Goal: Task Accomplishment & Management: Complete application form

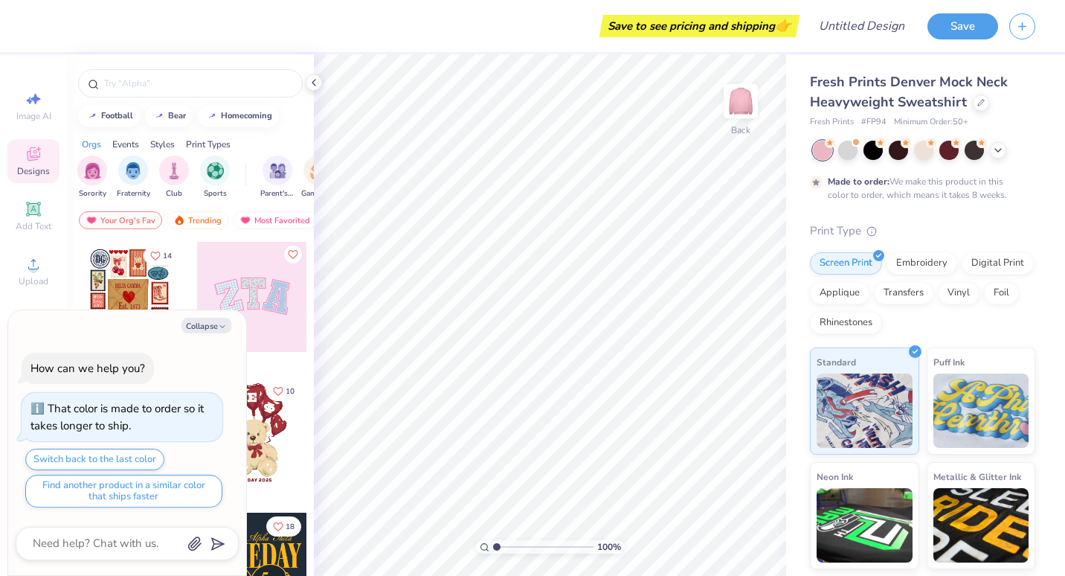
click at [359, 27] on div "Save to see pricing and shipping 👉" at bounding box center [418, 26] width 755 height 52
click at [207, 327] on button "Collapse" at bounding box center [206, 326] width 50 height 16
type textarea "x"
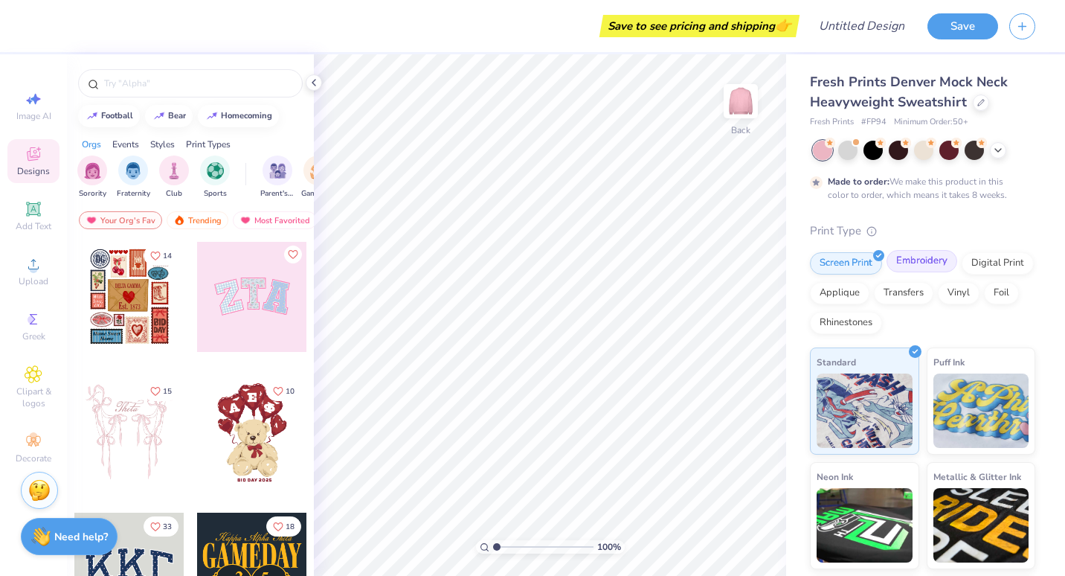
click at [938, 266] on div "Embroidery" at bounding box center [922, 261] width 71 height 22
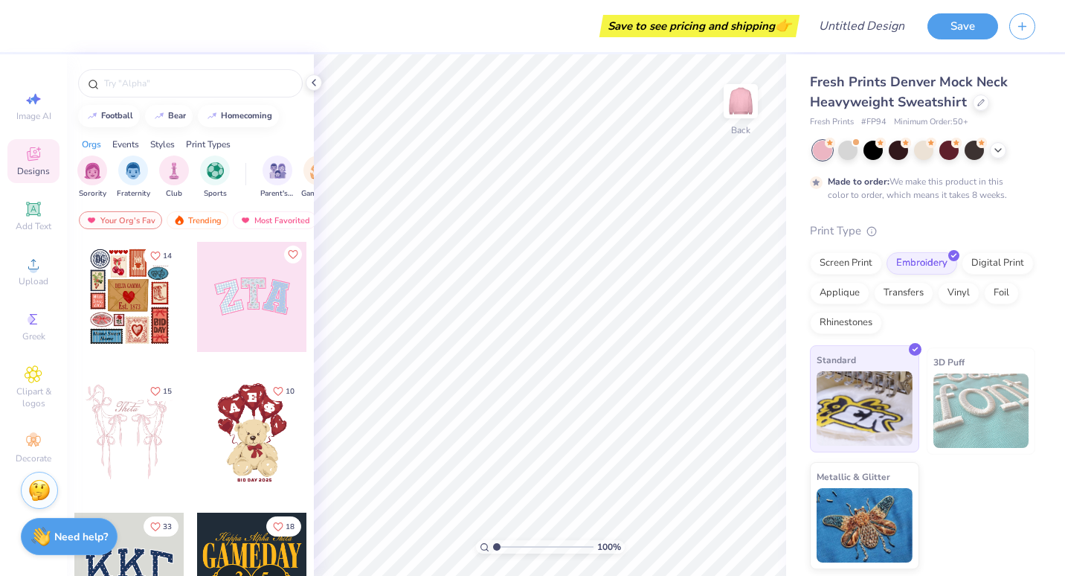
click at [868, 433] on img at bounding box center [865, 408] width 96 height 74
click at [880, 408] on img at bounding box center [865, 408] width 96 height 74
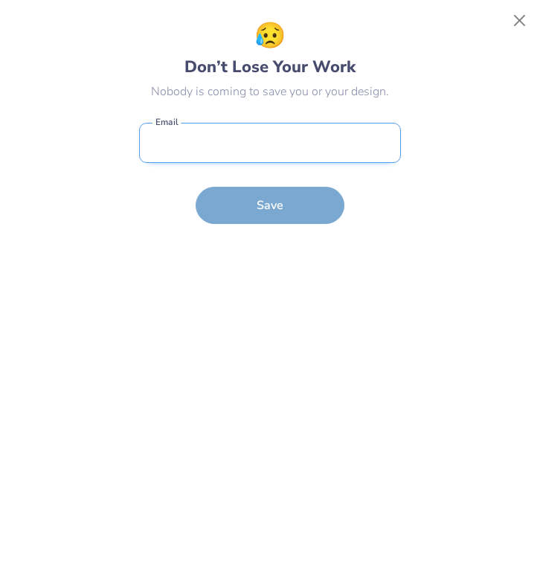
click at [298, 144] on input "email" at bounding box center [270, 143] width 262 height 41
type input "[EMAIL_ADDRESS][PERSON_NAME][DOMAIN_NAME]"
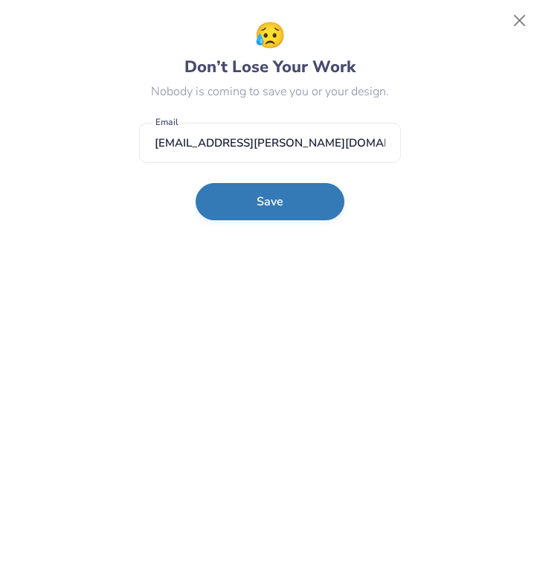
click at [255, 211] on button "Save" at bounding box center [270, 201] width 149 height 37
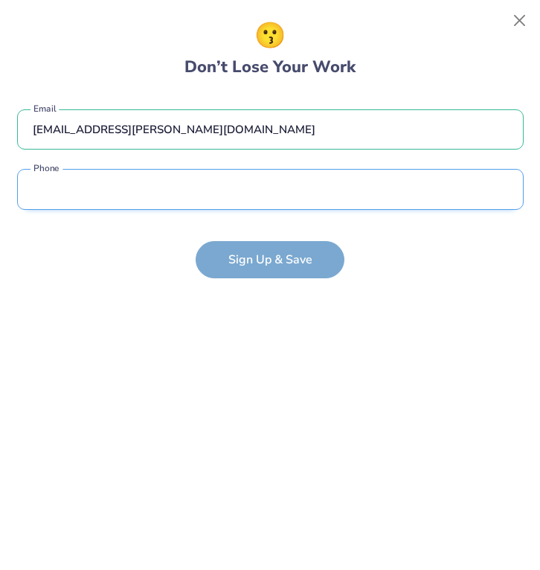
click at [242, 203] on input "tel" at bounding box center [270, 189] width 507 height 41
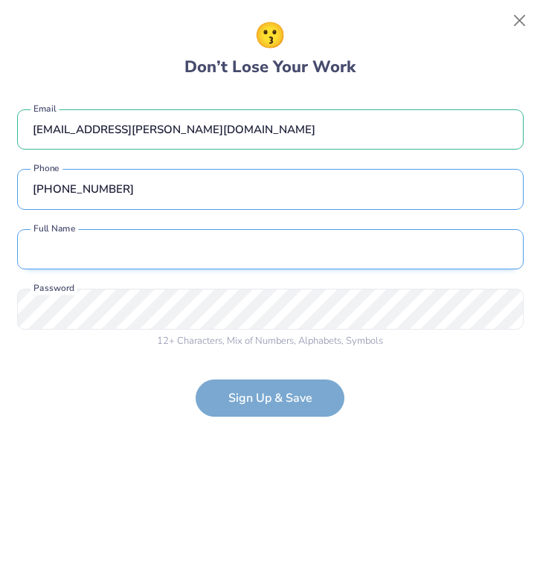
type input "[PHONE_NUMBER]"
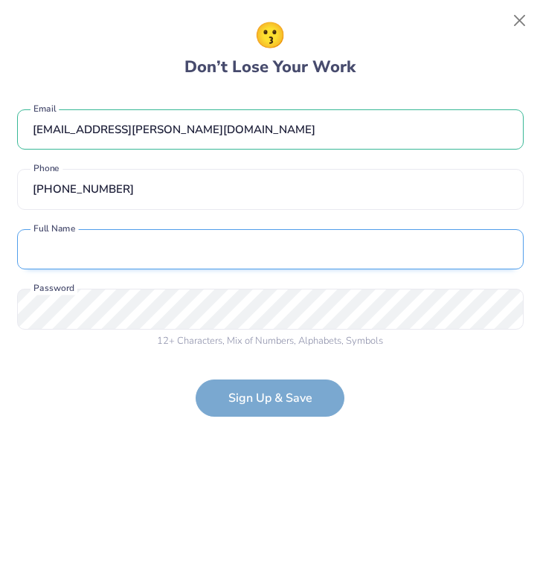
click at [223, 257] on input "text" at bounding box center [270, 249] width 507 height 41
type input "[PERSON_NAME]"
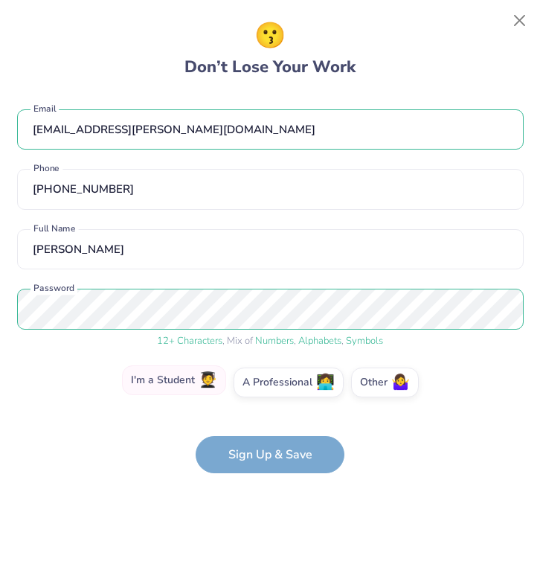
click at [169, 384] on label "I'm a Student 🧑‍🎓" at bounding box center [174, 380] width 104 height 30
click at [266, 384] on input "I'm a Student 🧑‍🎓" at bounding box center [271, 387] width 10 height 10
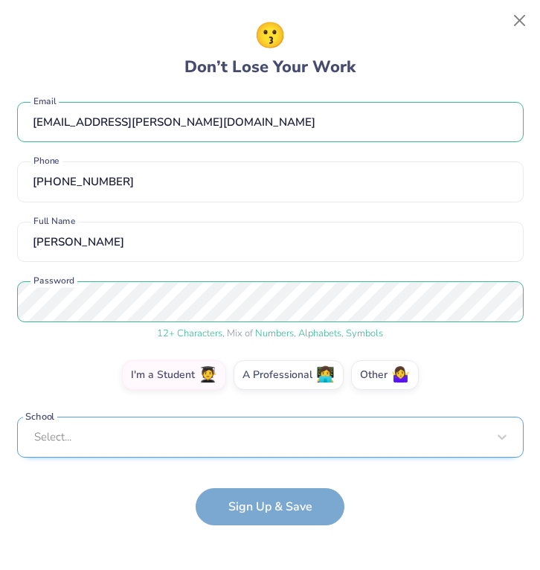
click at [179, 452] on div "[EMAIL_ADDRESS][PERSON_NAME][DOMAIN_NAME] Email [PHONE_NUMBER] Phone [PERSON_NA…" at bounding box center [270, 279] width 507 height 370
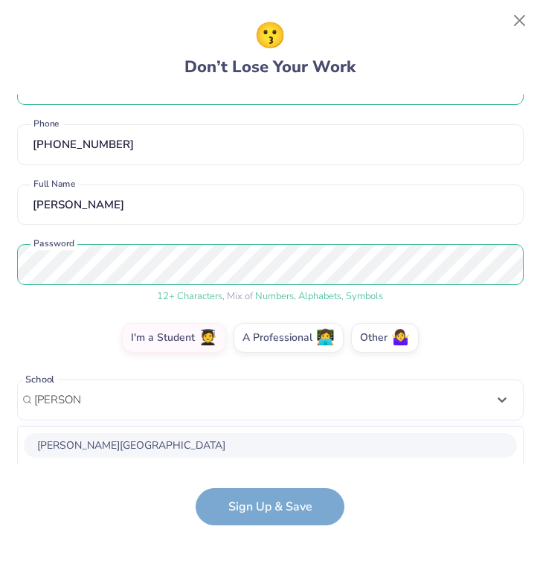
scroll to position [231, 0]
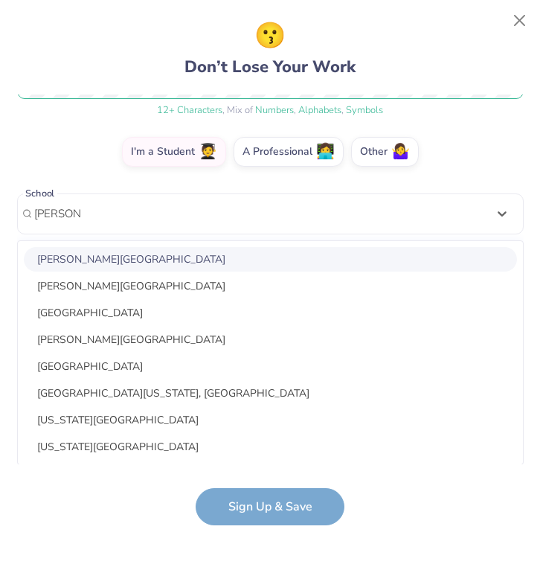
click at [179, 257] on div "[PERSON_NAME][GEOGRAPHIC_DATA]" at bounding box center [270, 259] width 493 height 25
type input "[PERSON_NAME]"
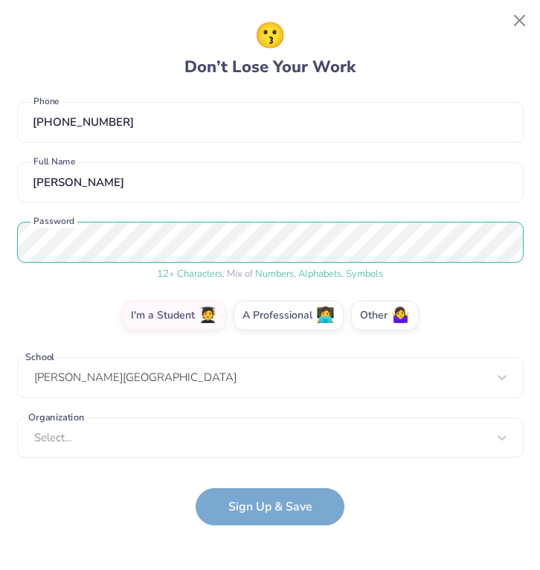
scroll to position [67, 0]
click at [257, 513] on form "[EMAIL_ADDRESS][PERSON_NAME][DOMAIN_NAME] Email [PHONE_NUMBER] Phone [PERSON_NA…" at bounding box center [270, 309] width 507 height 431
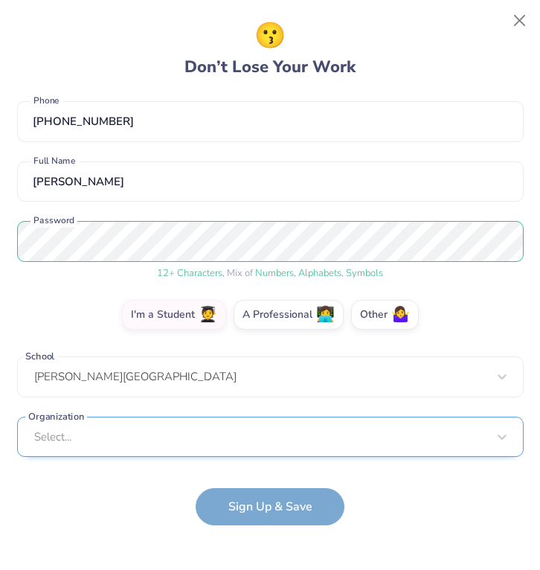
click at [196, 451] on div "Select..." at bounding box center [270, 437] width 507 height 41
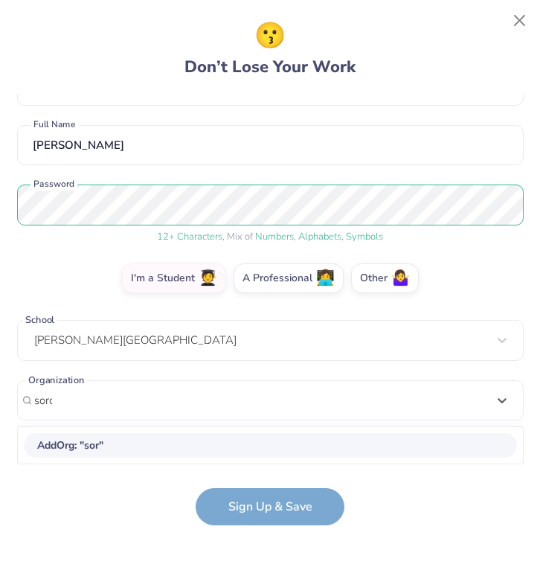
scroll to position [103, 0]
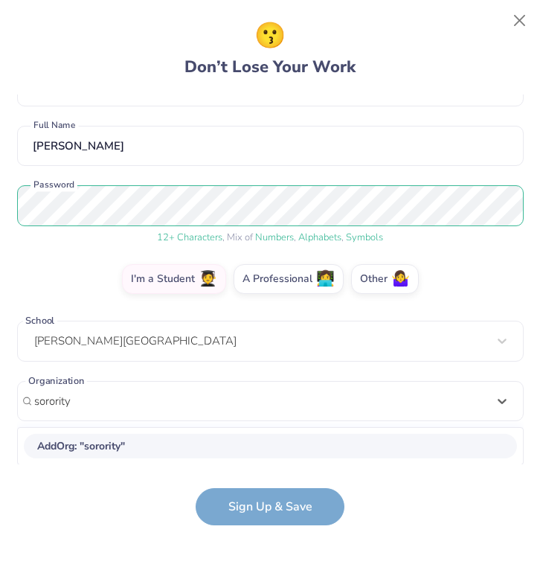
type input "sorority"
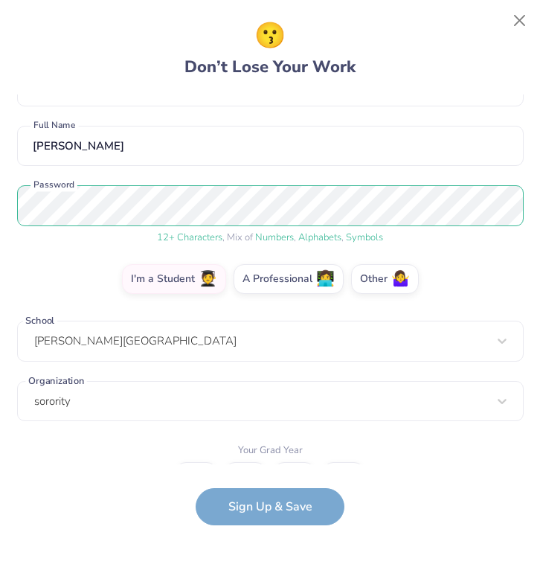
scroll to position [128, 0]
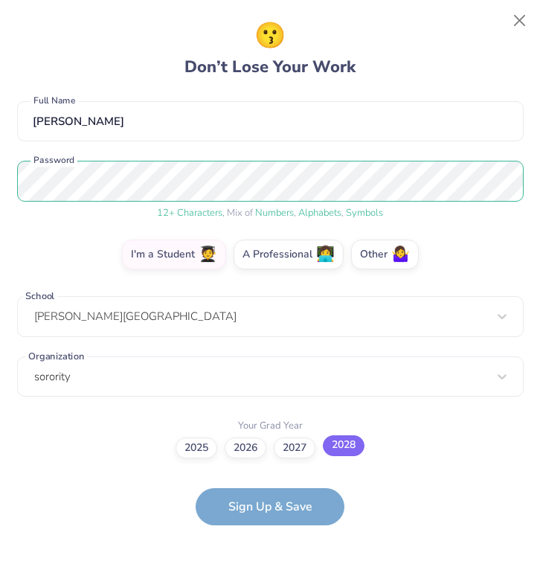
click at [350, 448] on label "2028" at bounding box center [344, 445] width 42 height 21
click at [275, 571] on input "2028" at bounding box center [271, 576] width 10 height 10
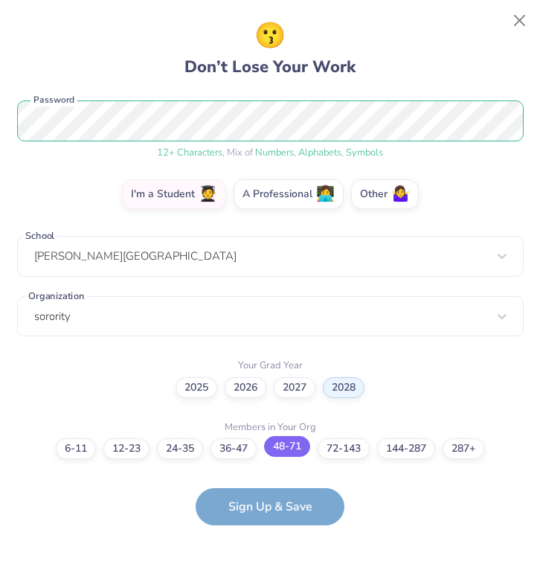
click at [289, 449] on label "48-71" at bounding box center [287, 446] width 46 height 21
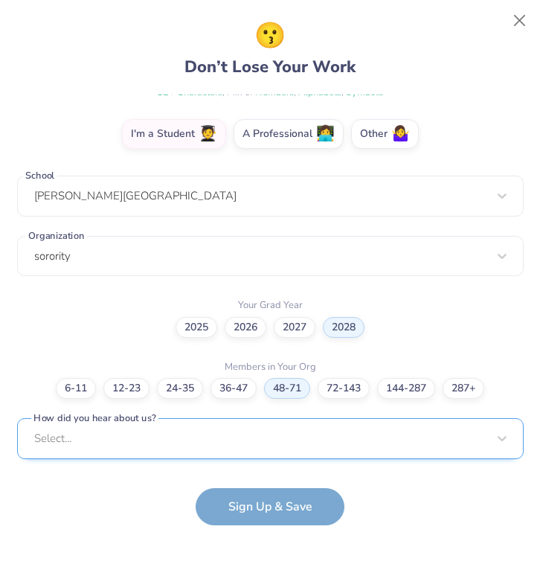
click at [252, 441] on div "Select..." at bounding box center [270, 438] width 507 height 41
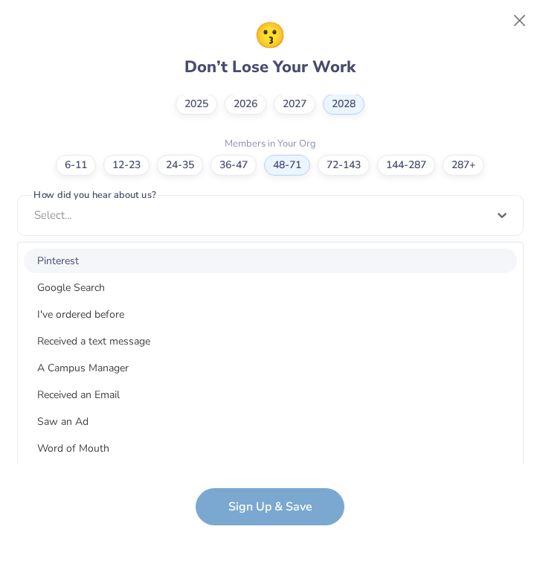
click at [193, 268] on div "Pinterest" at bounding box center [270, 260] width 493 height 25
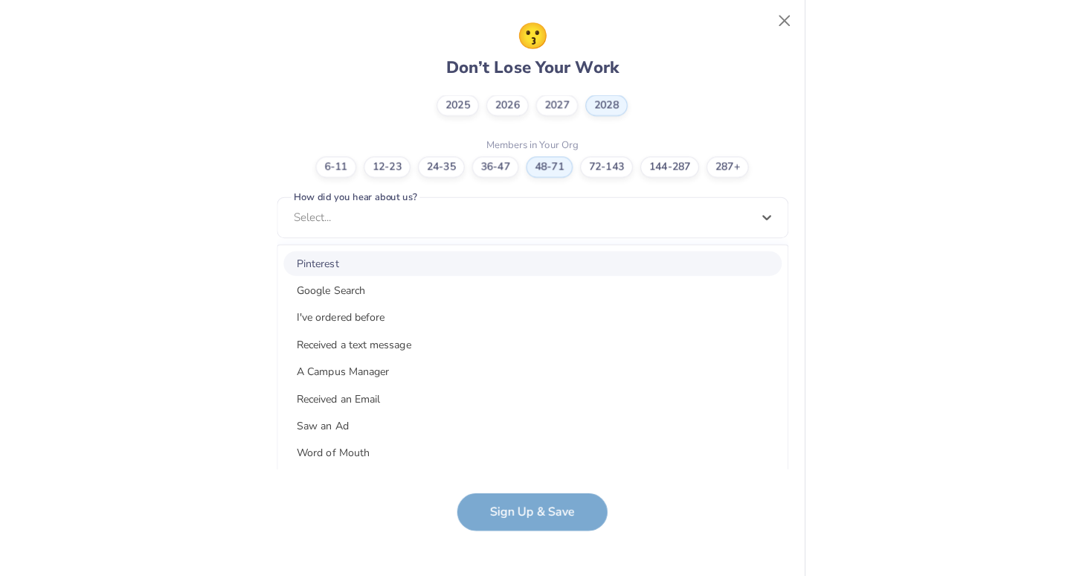
scroll to position [248, 0]
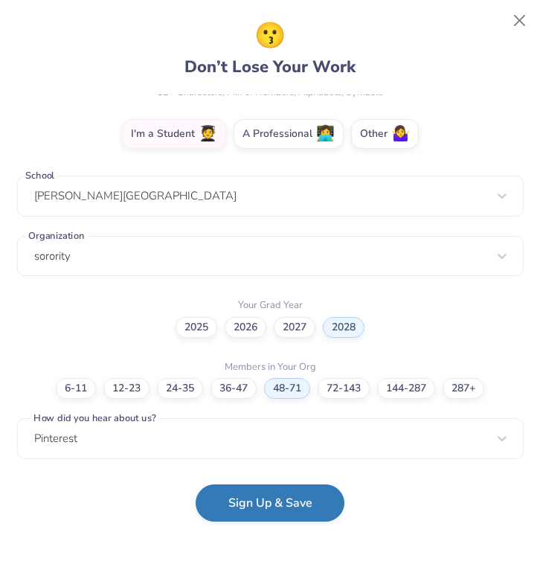
click at [260, 506] on button "Sign Up & Save" at bounding box center [270, 502] width 149 height 37
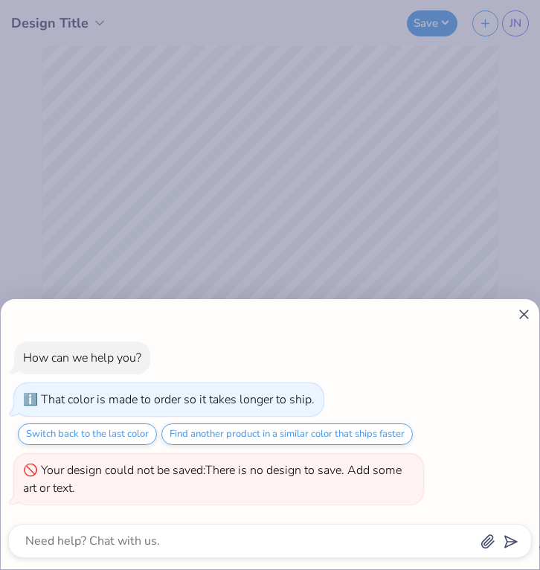
click at [522, 310] on icon at bounding box center [524, 314] width 16 height 16
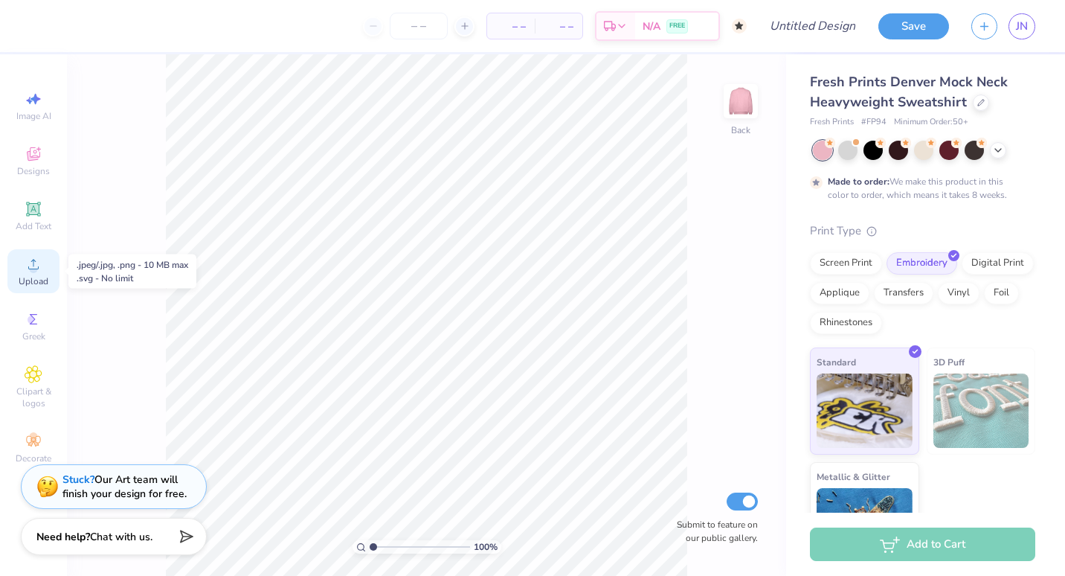
click at [32, 269] on icon at bounding box center [33, 264] width 10 height 10
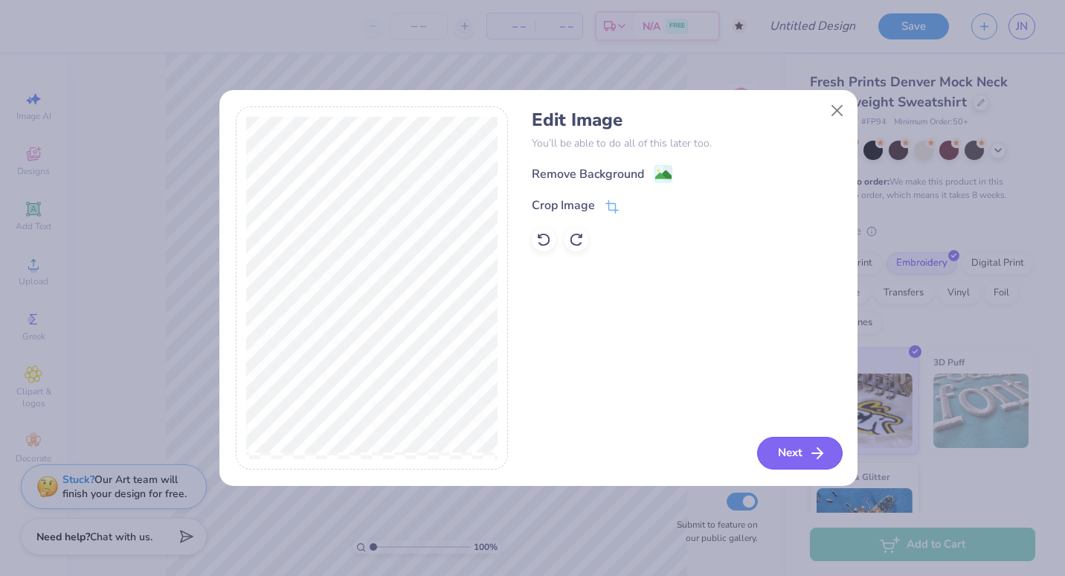
click at [801, 449] on button "Next" at bounding box center [800, 453] width 86 height 33
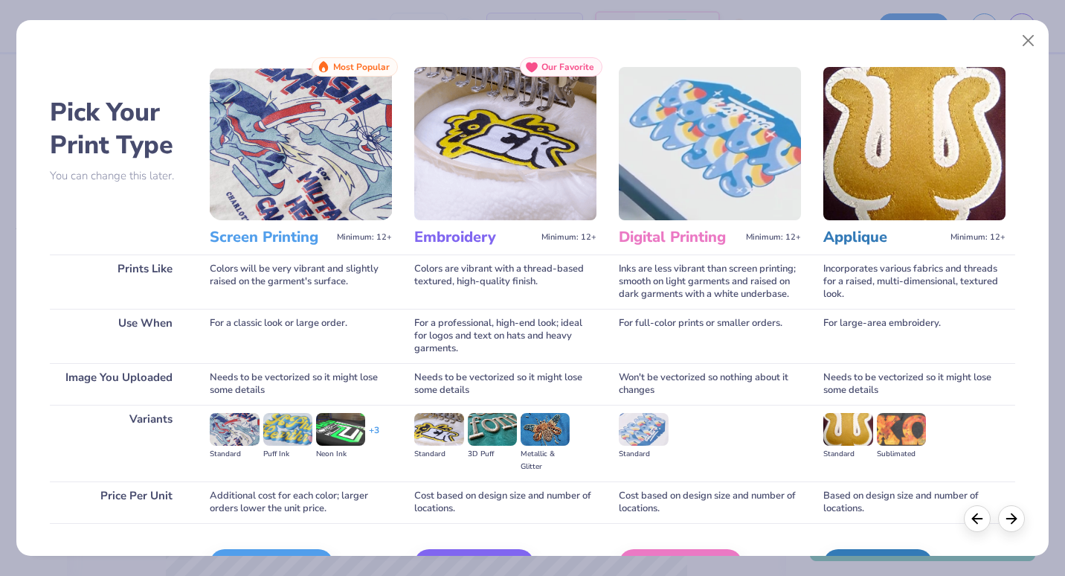
click at [476, 160] on img at bounding box center [505, 143] width 182 height 153
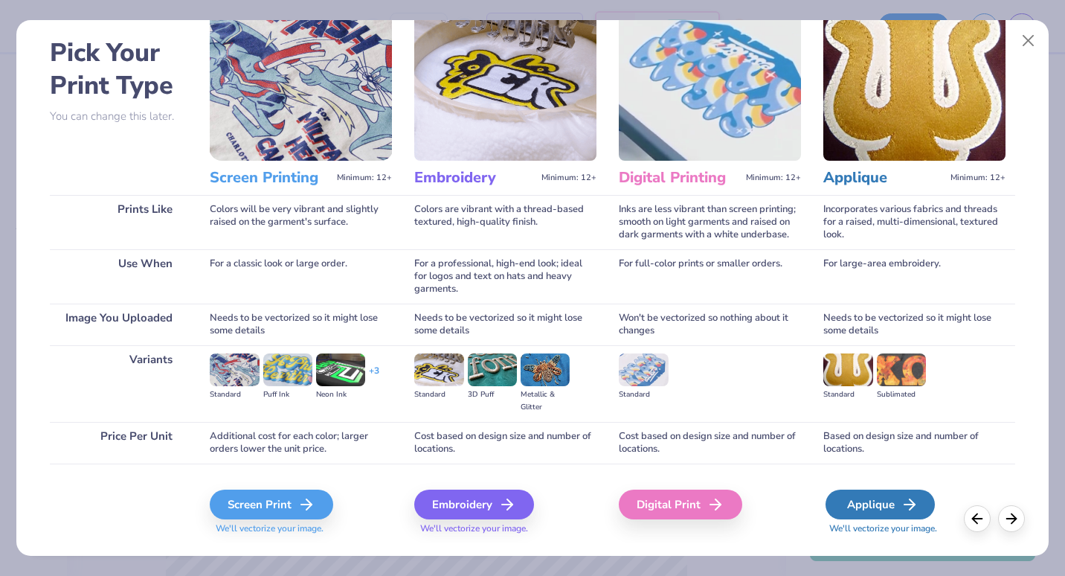
scroll to position [60, 0]
click at [890, 496] on div "Applique" at bounding box center [880, 504] width 109 height 30
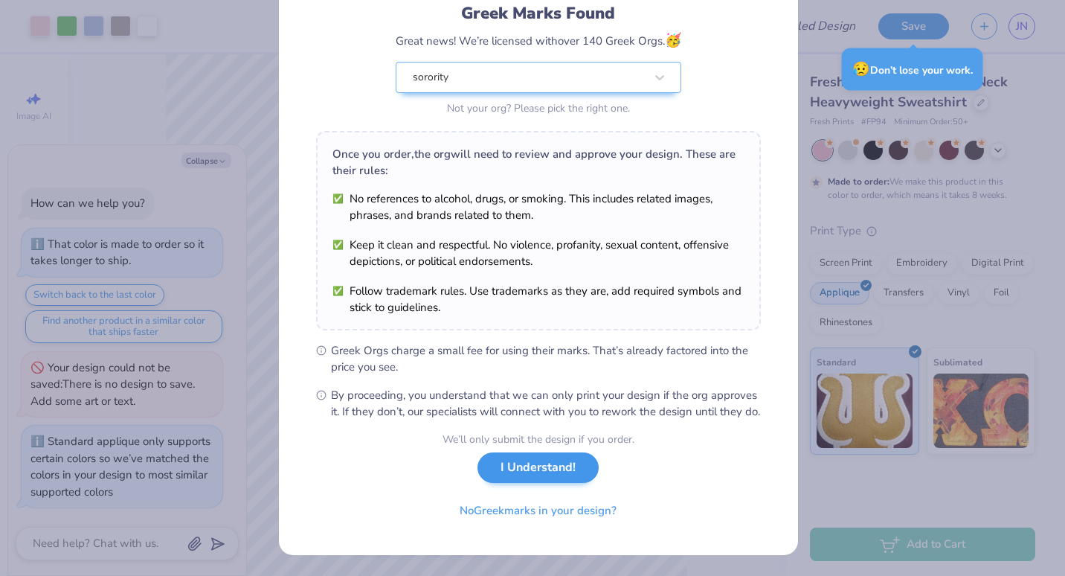
scroll to position [110, 0]
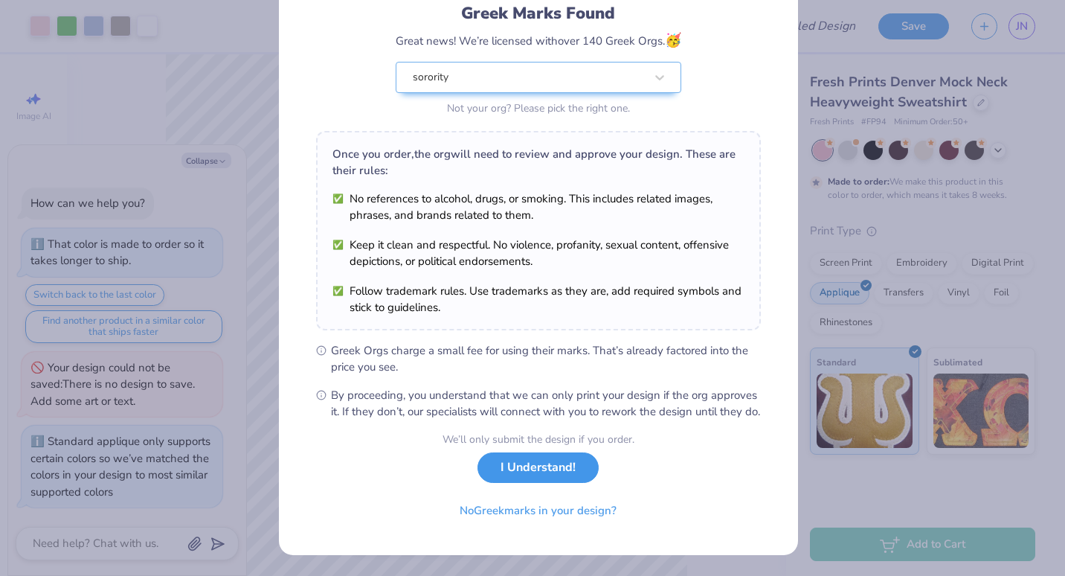
click at [544, 483] on button "I Understand!" at bounding box center [538, 467] width 121 height 30
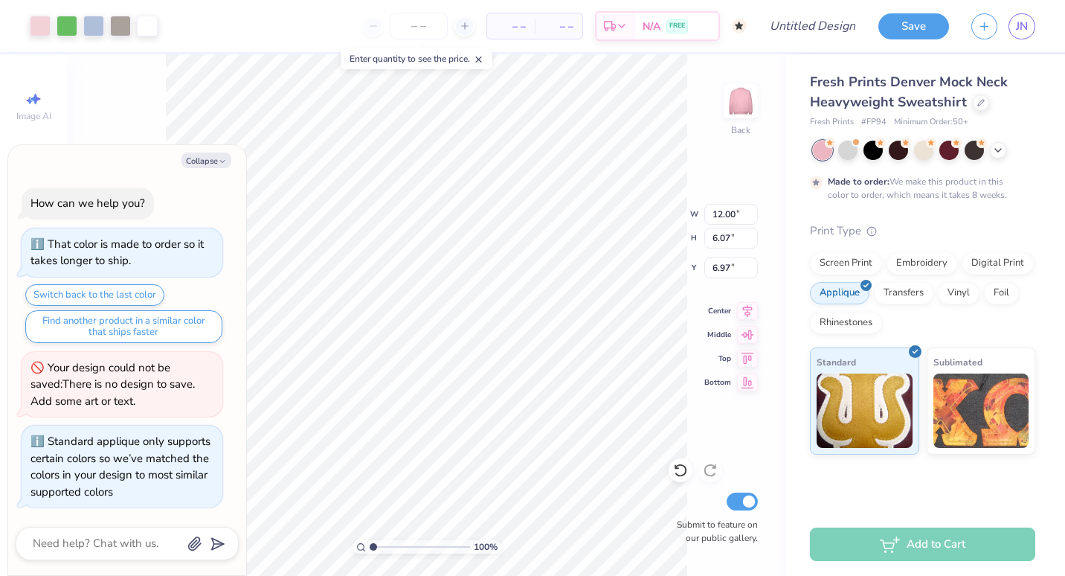
scroll to position [0, 0]
type textarea "x"
type input "8.94"
type input "4.52"
type textarea "x"
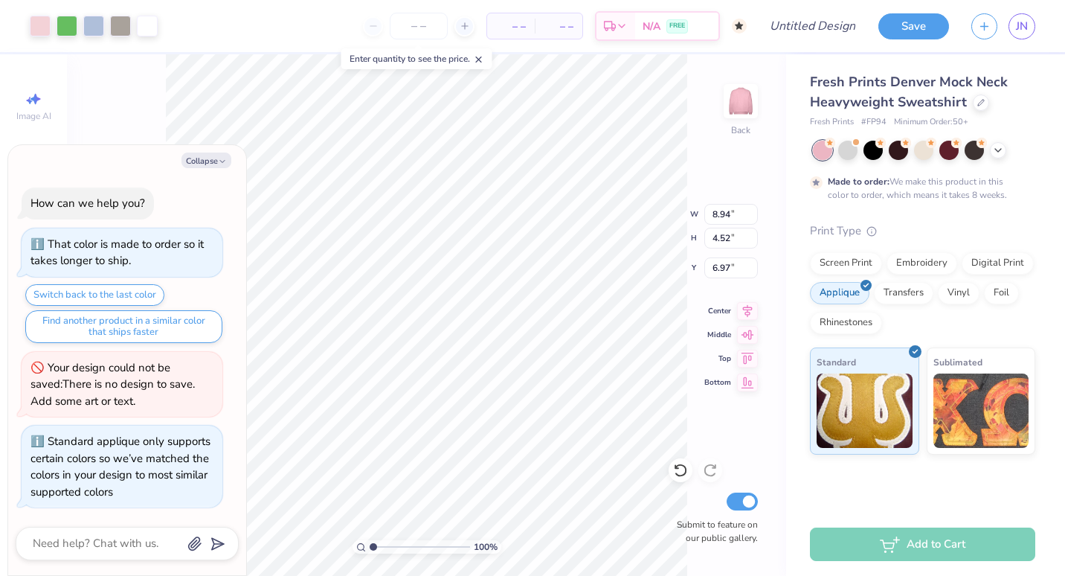
type input "1.64"
click at [749, 312] on icon at bounding box center [748, 309] width 10 height 13
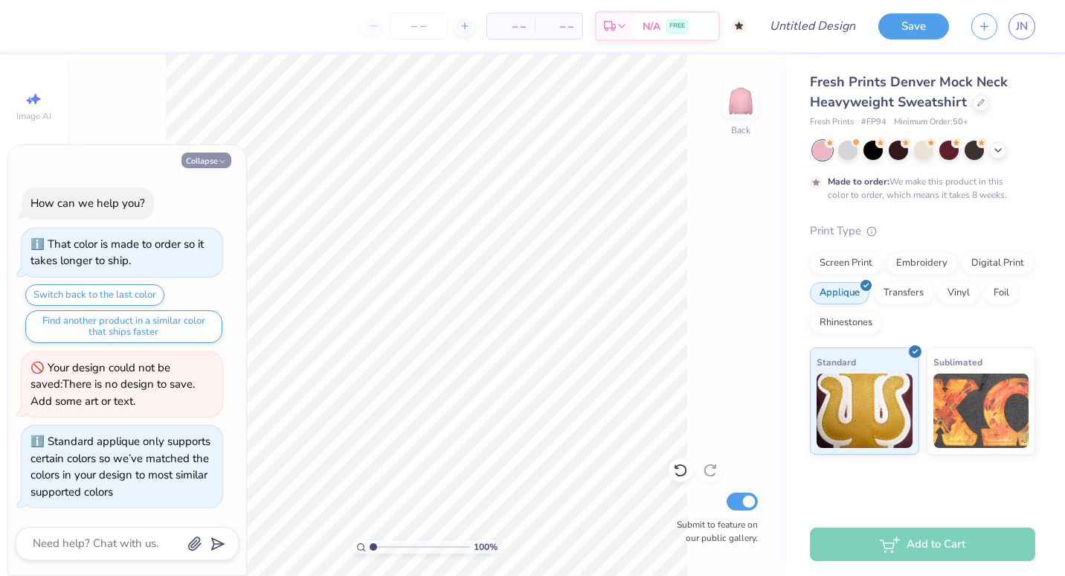
click at [196, 162] on button "Collapse" at bounding box center [206, 160] width 50 height 16
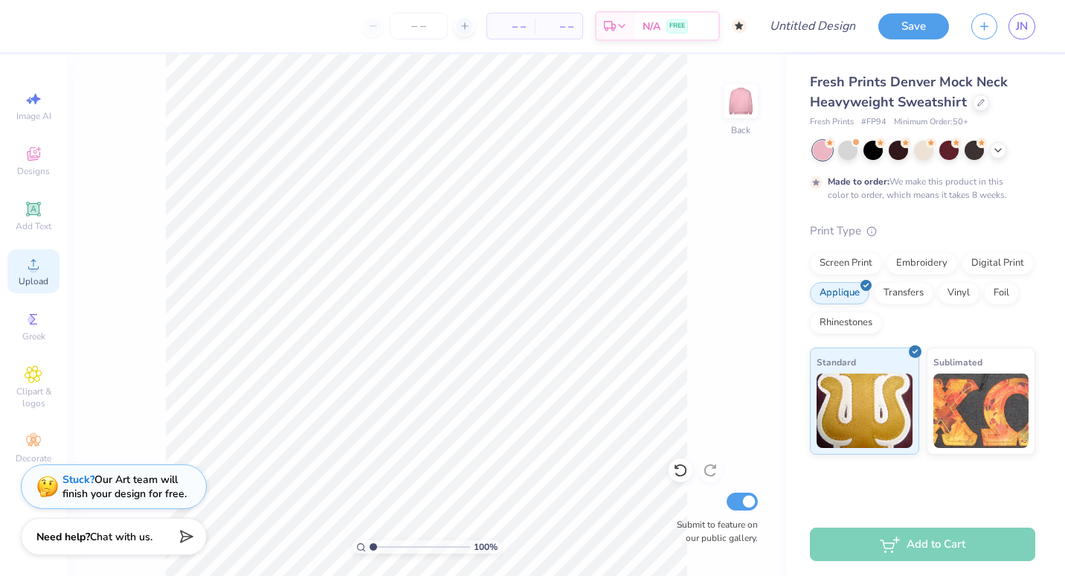
click at [28, 270] on icon at bounding box center [34, 264] width 18 height 18
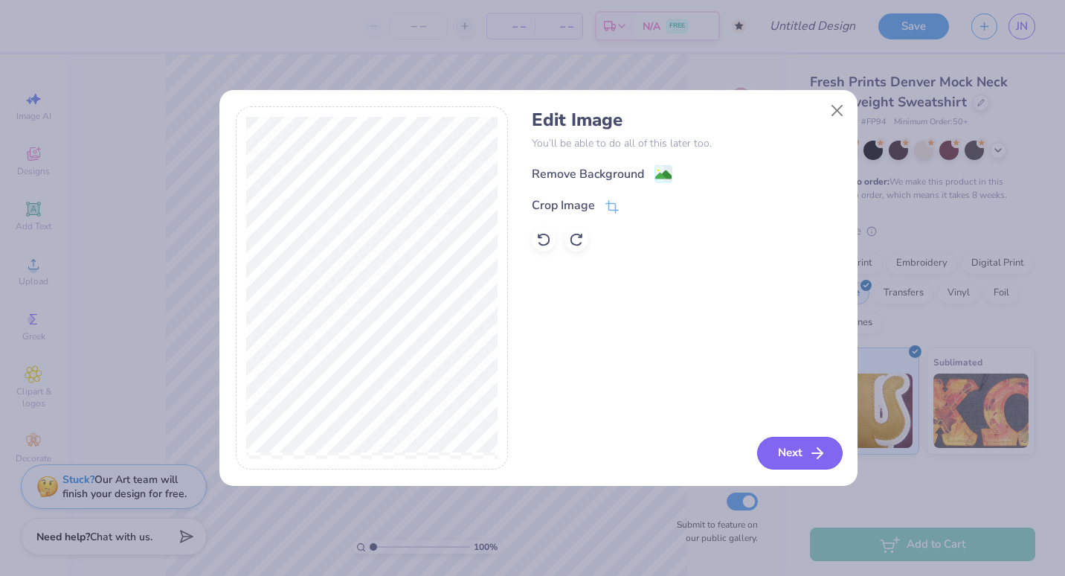
click at [809, 452] on icon "button" at bounding box center [818, 453] width 18 height 18
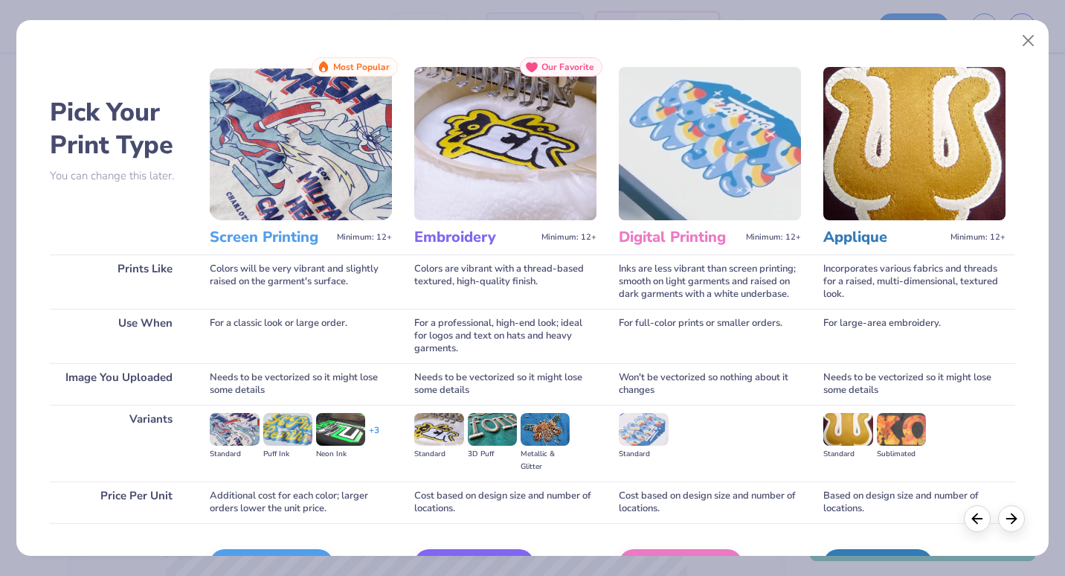
scroll to position [91, 0]
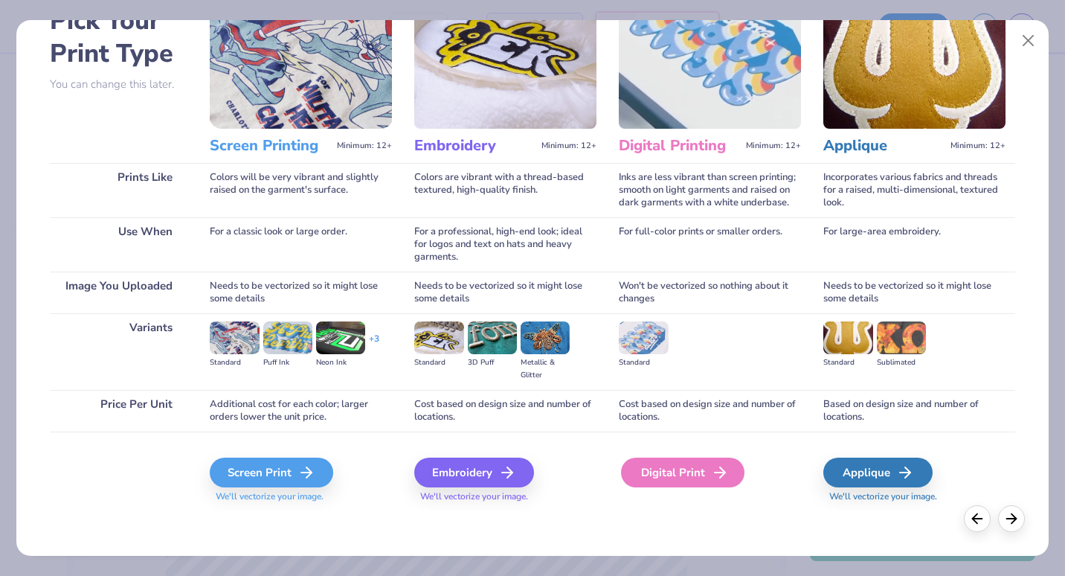
click at [674, 472] on div "Digital Print" at bounding box center [682, 472] width 123 height 30
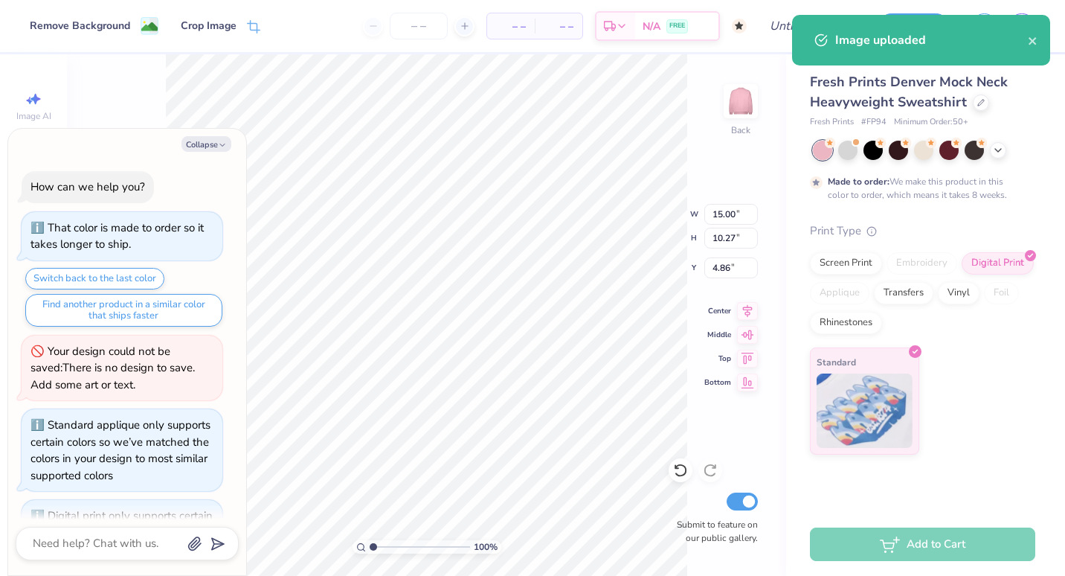
scroll to position [74, 0]
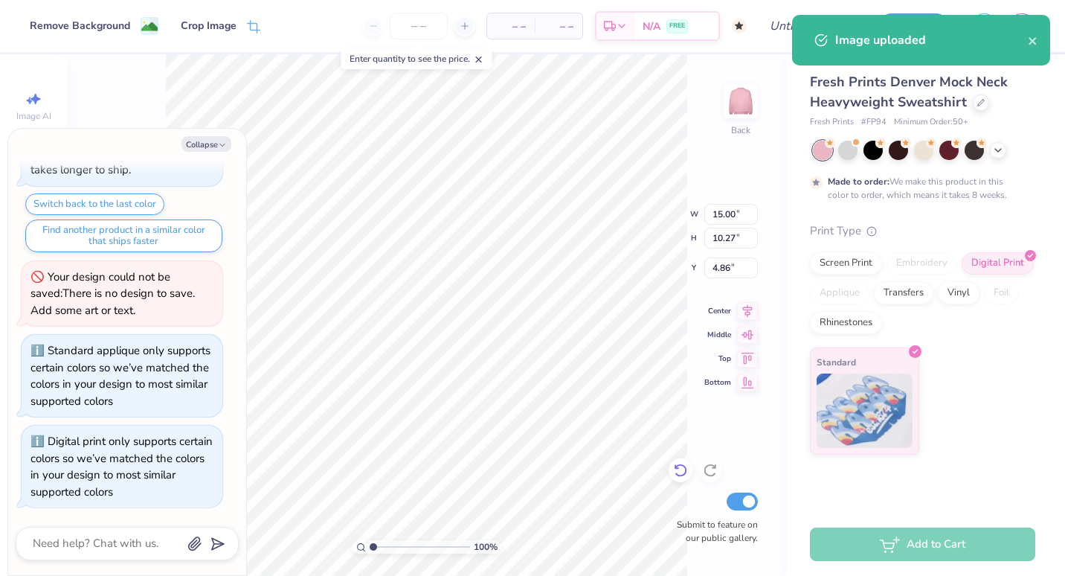
type textarea "x"
type input "9.86"
type input "6.75"
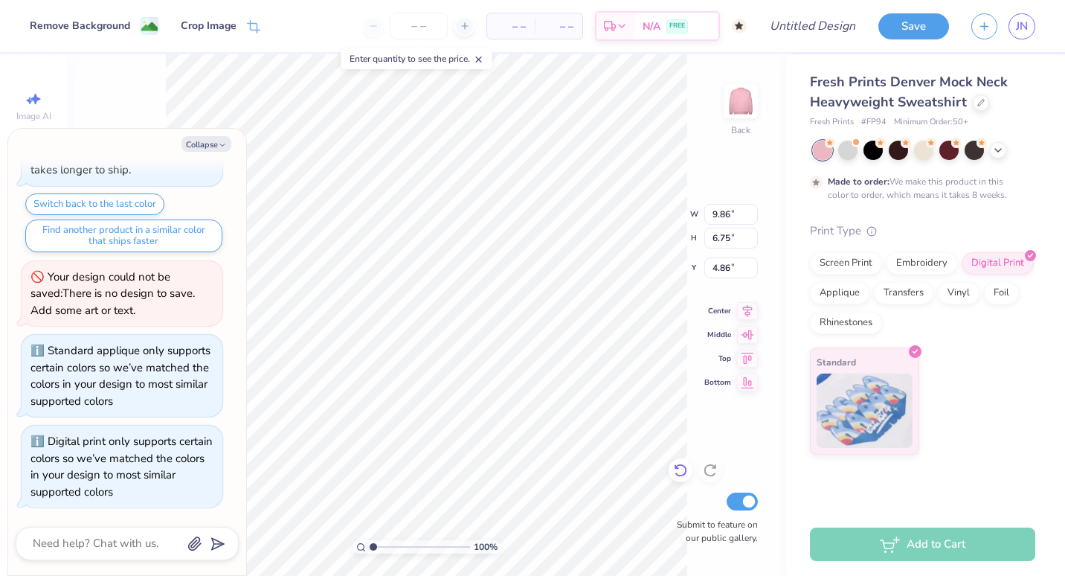
type textarea "x"
type input "1.08"
click at [743, 305] on icon at bounding box center [748, 309] width 10 height 13
click at [748, 310] on icon at bounding box center [748, 309] width 10 height 13
click at [189, 147] on button "Collapse" at bounding box center [206, 144] width 50 height 16
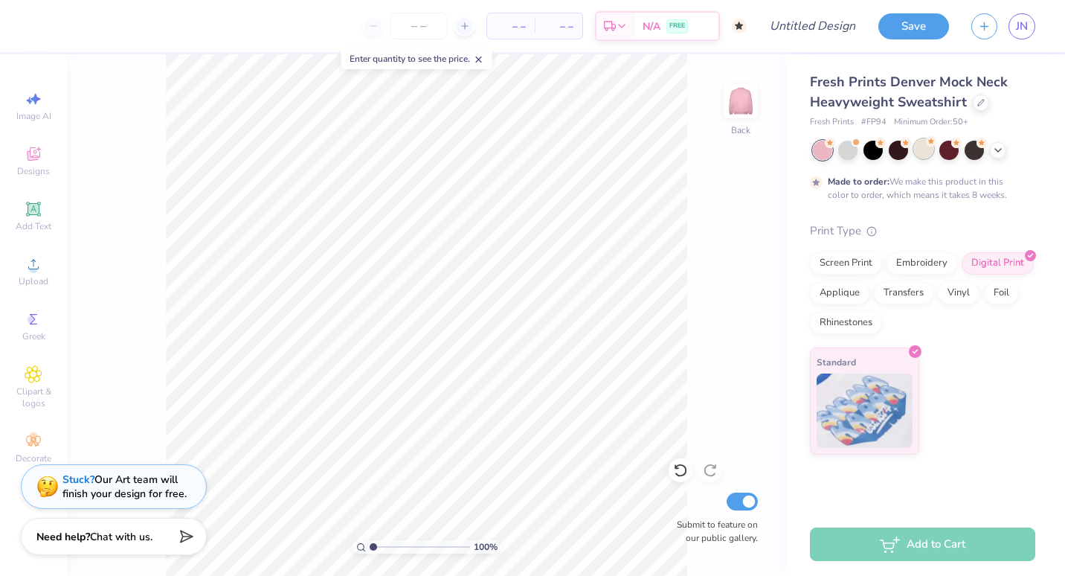
click at [921, 150] on div at bounding box center [923, 148] width 19 height 19
click at [1000, 152] on icon at bounding box center [998, 149] width 12 height 12
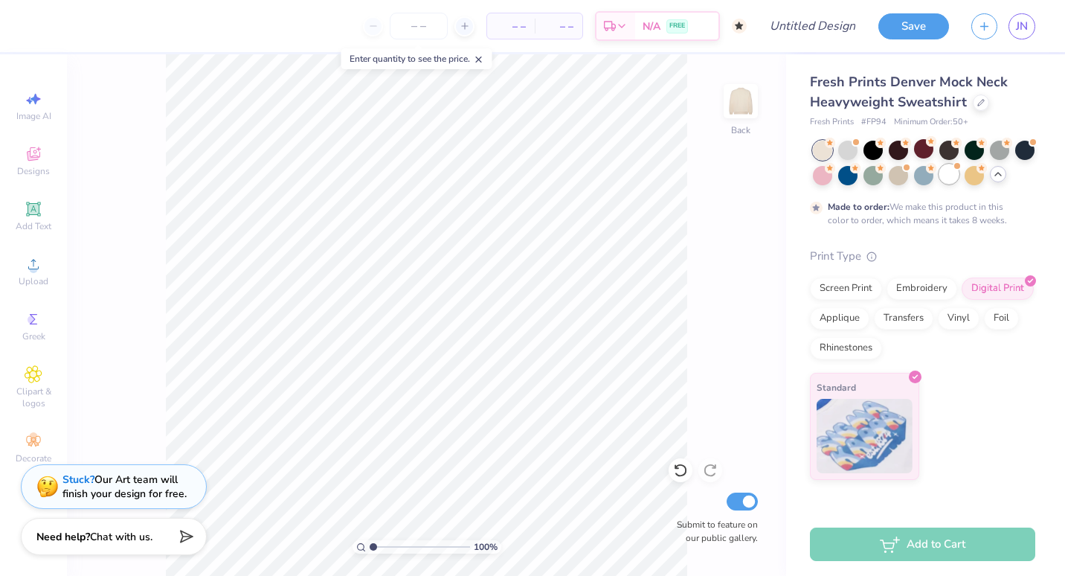
click at [949, 177] on div at bounding box center [948, 173] width 19 height 19
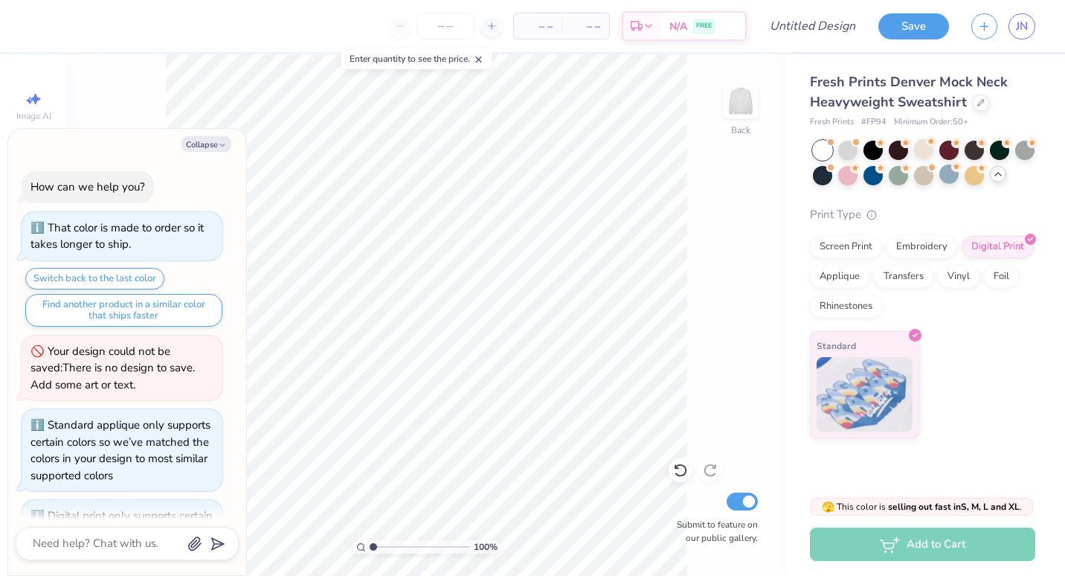
scroll to position [535, 0]
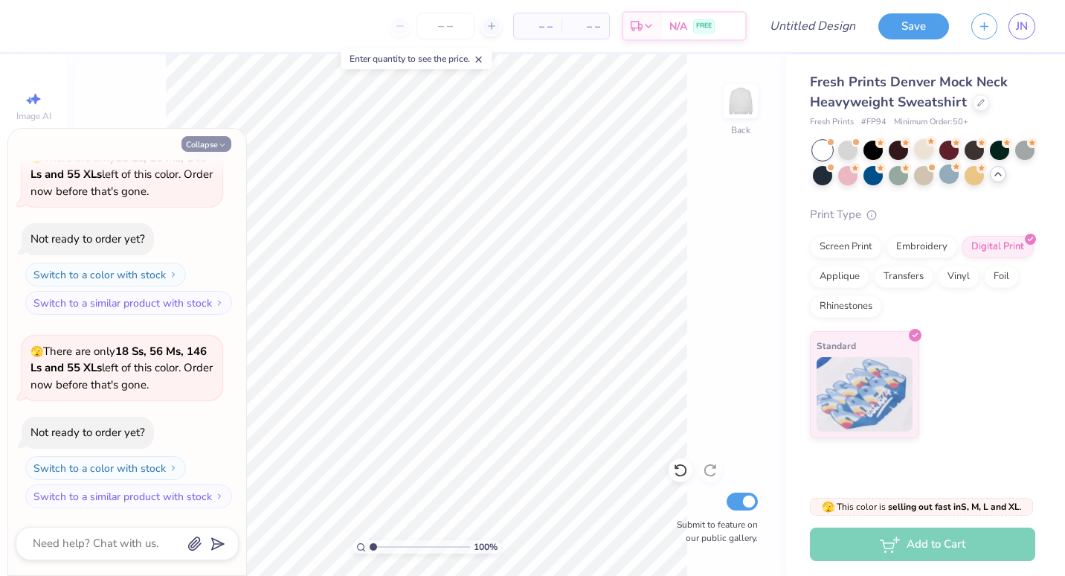
click at [214, 141] on button "Collapse" at bounding box center [206, 144] width 50 height 16
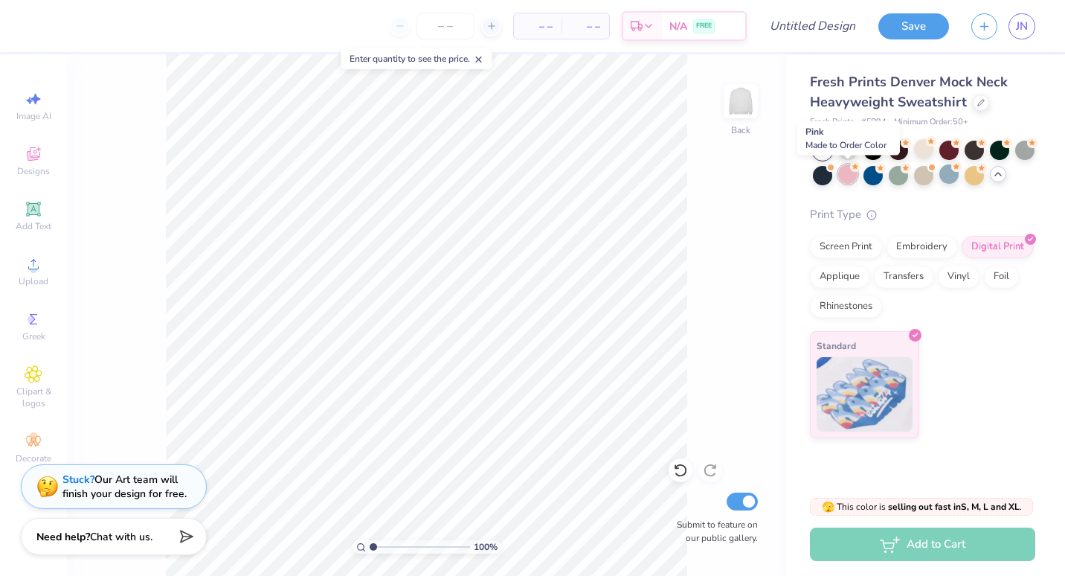
click at [852, 172] on div at bounding box center [847, 173] width 19 height 19
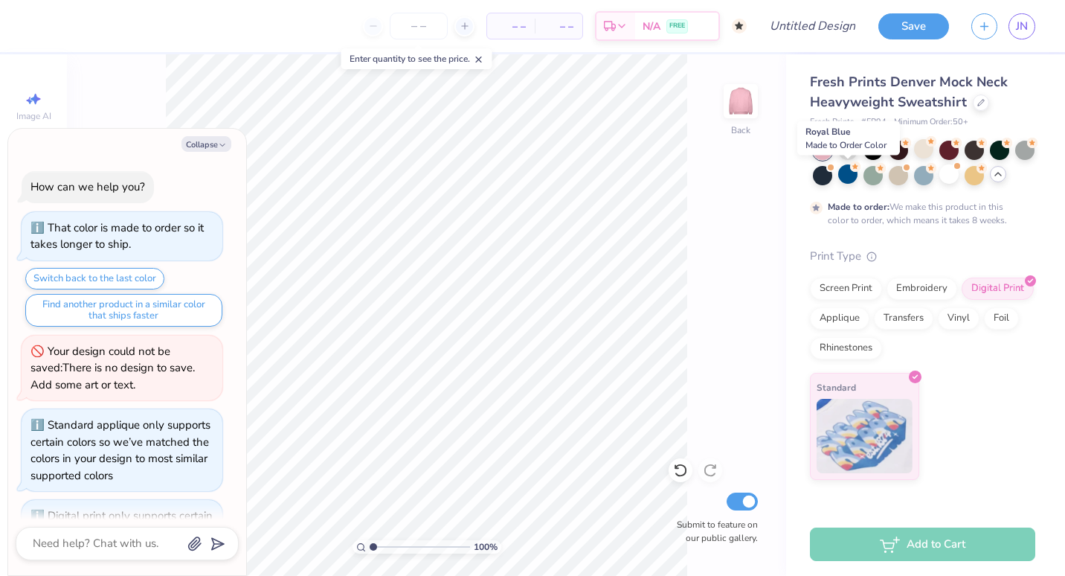
scroll to position [658, 0]
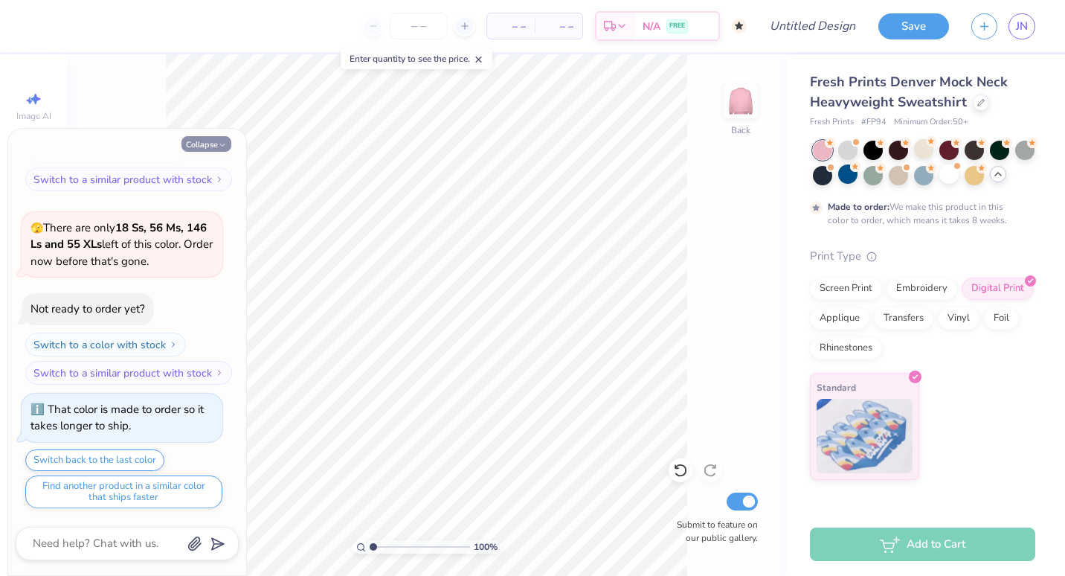
click at [223, 144] on icon "button" at bounding box center [222, 145] width 9 height 9
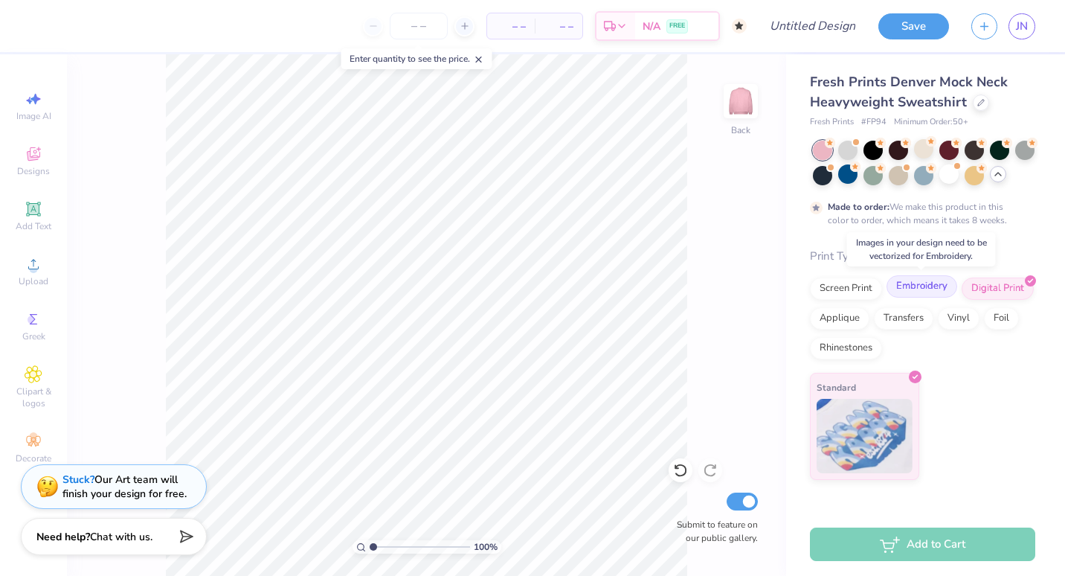
click at [932, 289] on div "Embroidery" at bounding box center [922, 286] width 71 height 22
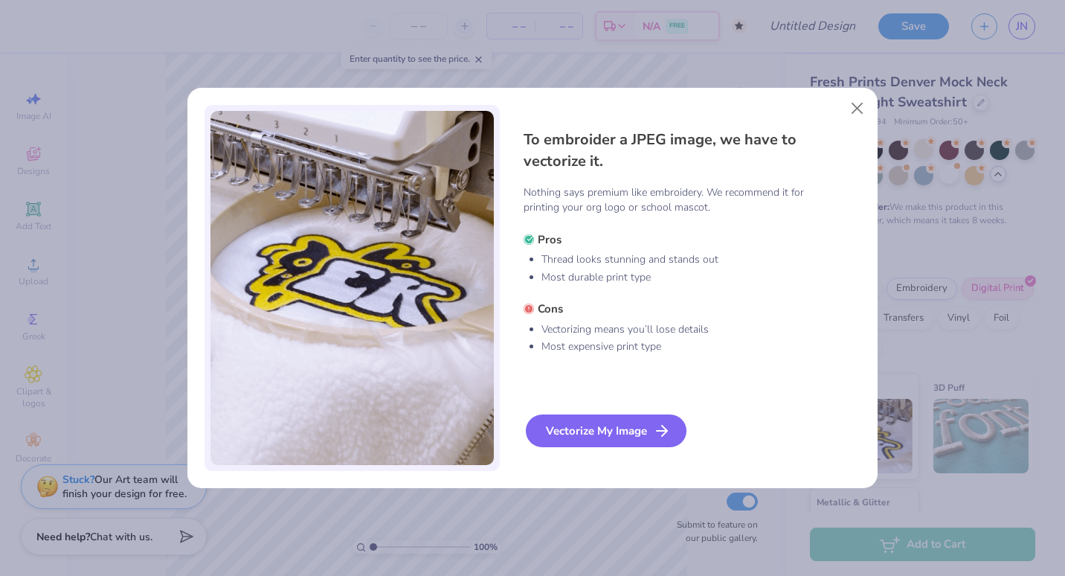
click at [652, 432] on div "Vectorize My Image" at bounding box center [606, 430] width 161 height 33
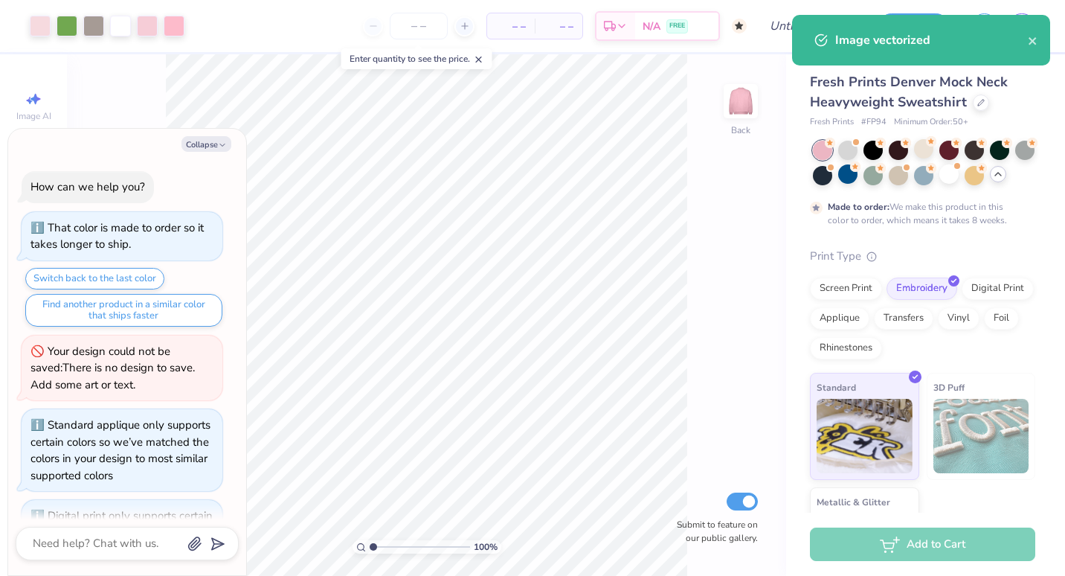
scroll to position [782, 0]
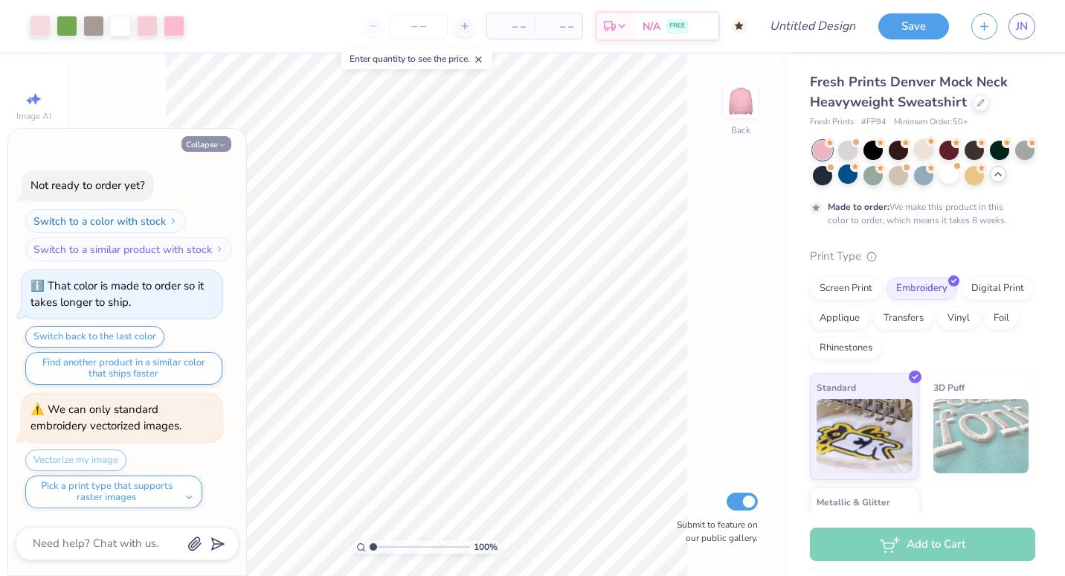
click at [219, 142] on icon "button" at bounding box center [222, 145] width 9 height 9
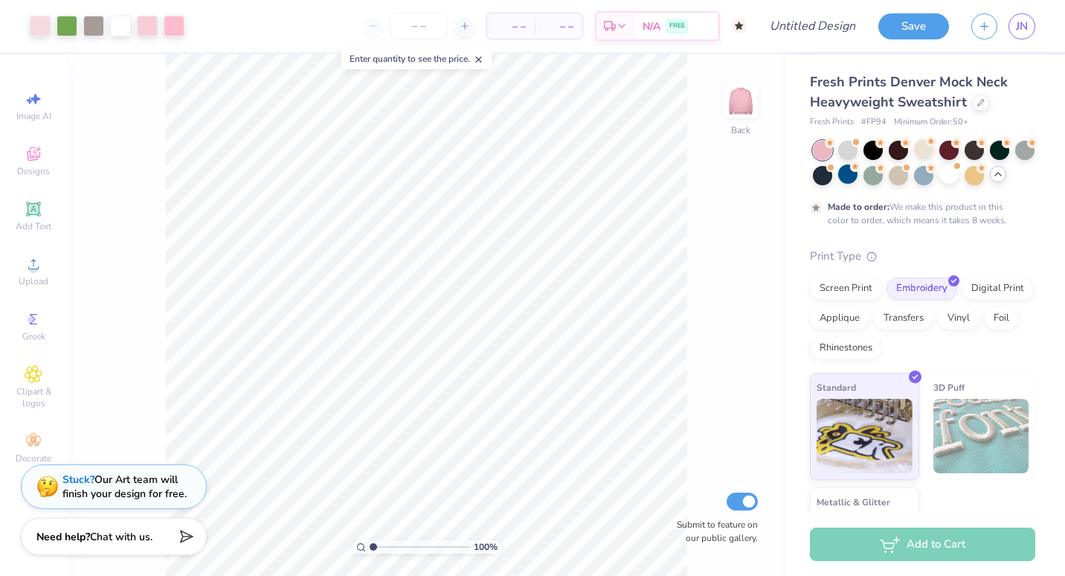
type textarea "x"
type input "1.00708703309158"
type textarea "x"
type input "1.01350988152394"
type textarea "x"
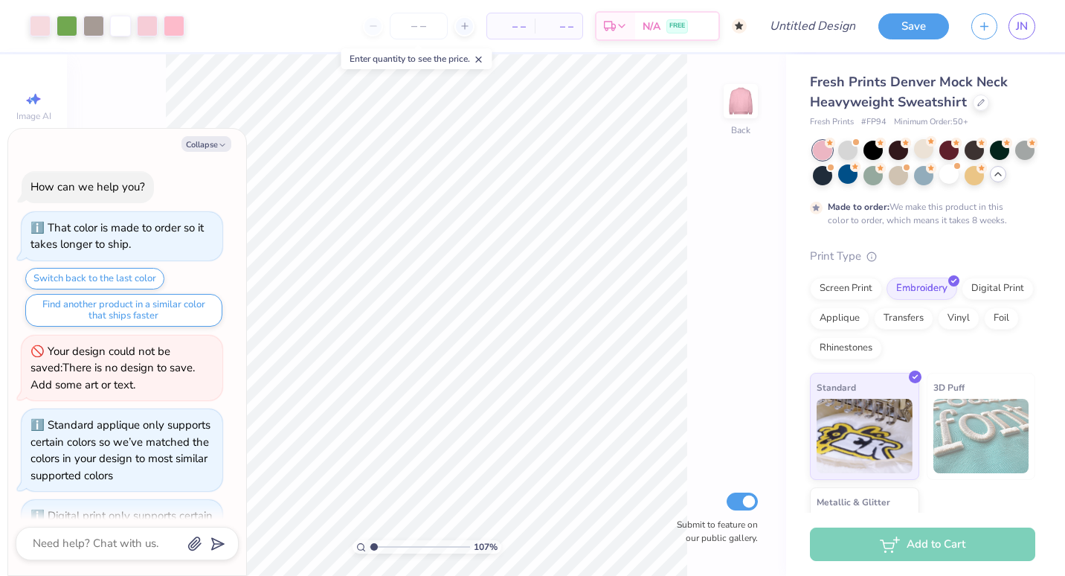
scroll to position [873, 0]
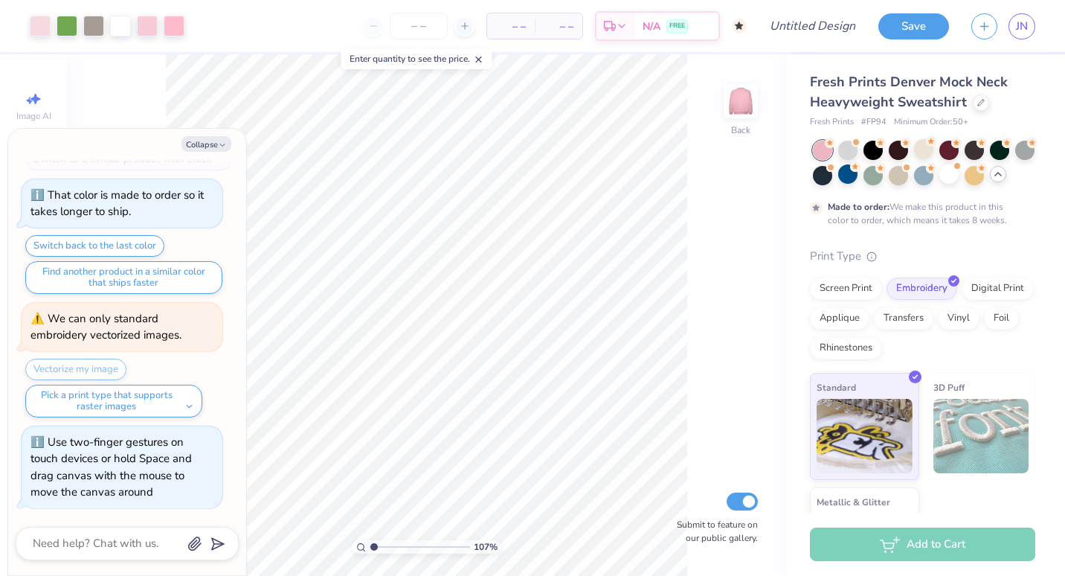
type input "1.08465955744845"
click at [209, 146] on button "Collapse" at bounding box center [206, 144] width 50 height 16
type textarea "x"
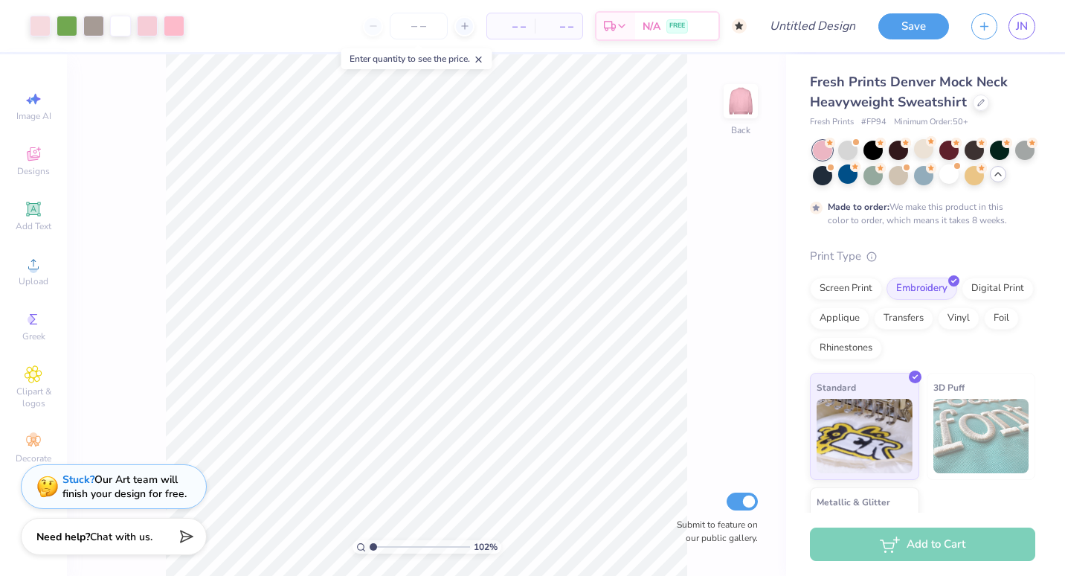
type input "1"
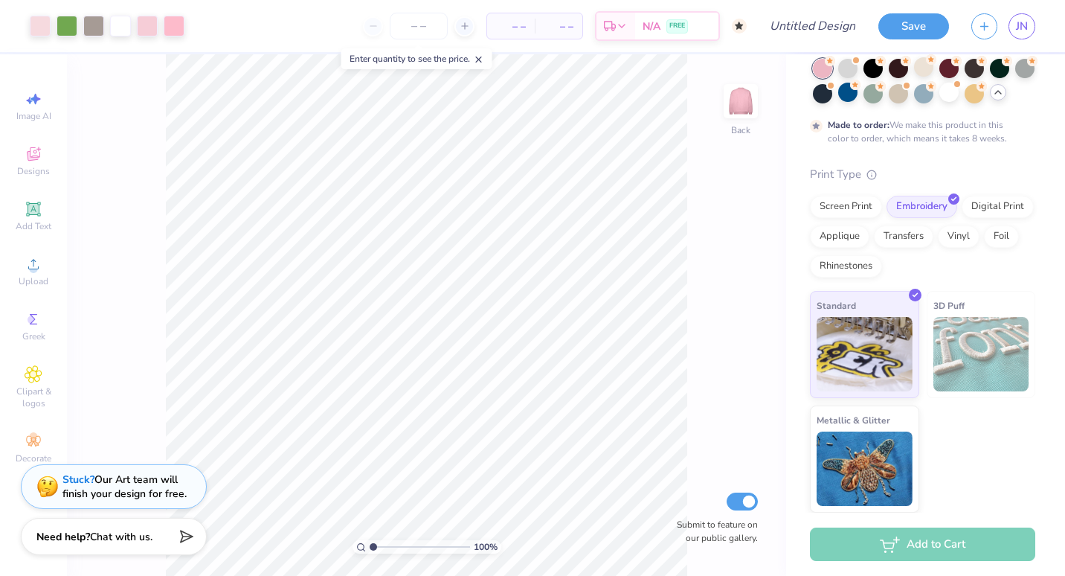
scroll to position [0, 0]
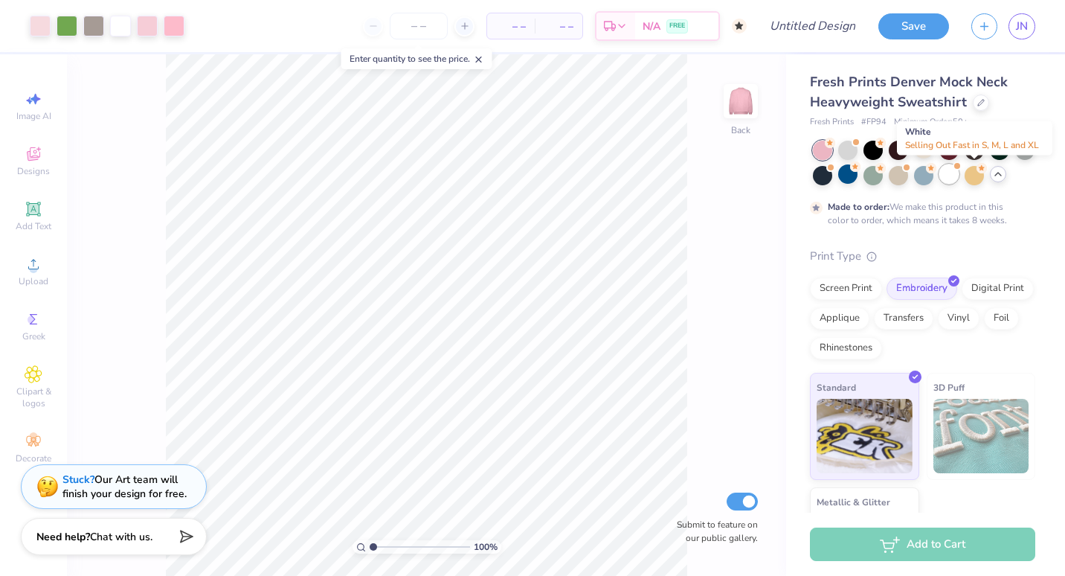
click at [959, 176] on div at bounding box center [948, 173] width 19 height 19
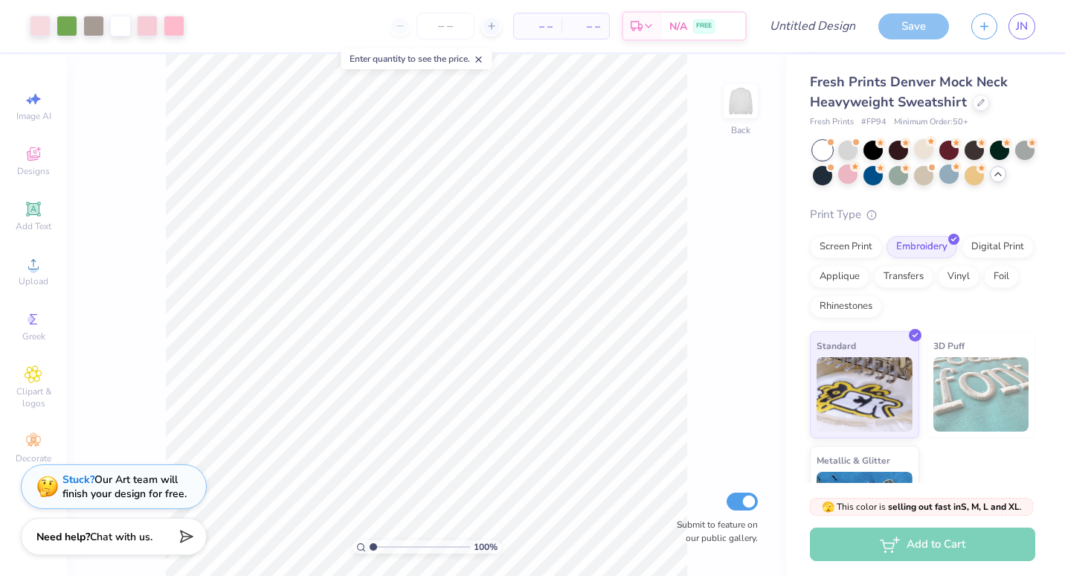
type textarea "x"
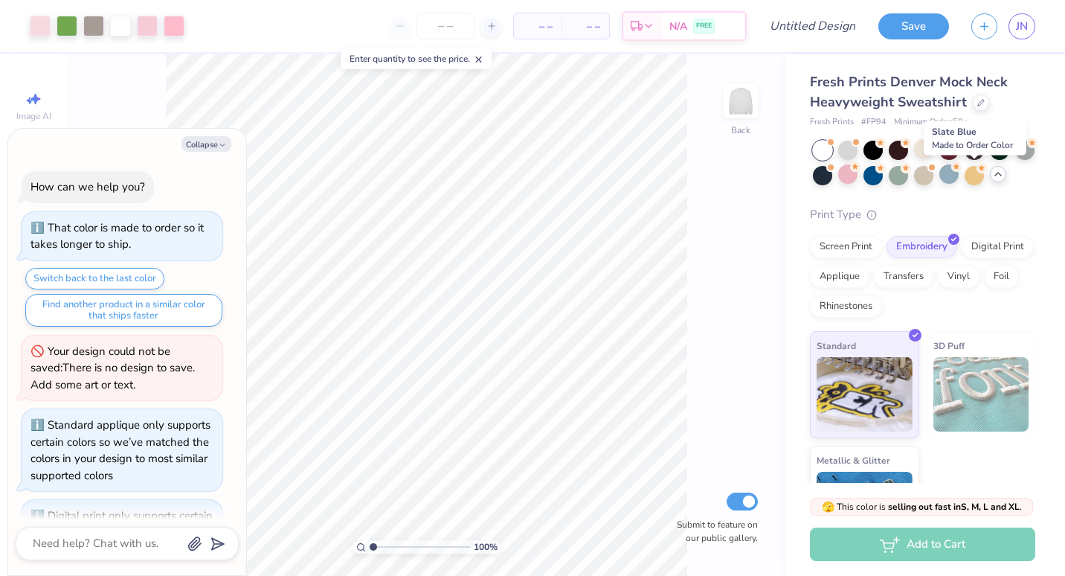
scroll to position [1140, 0]
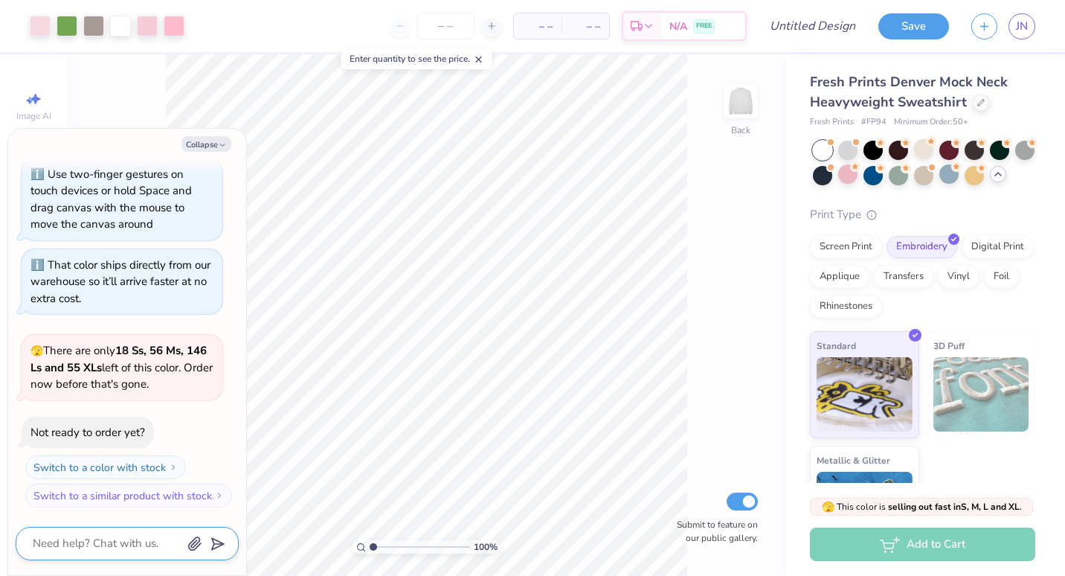
click at [101, 544] on textarea at bounding box center [106, 543] width 151 height 20
